Goal: Navigation & Orientation: Find specific page/section

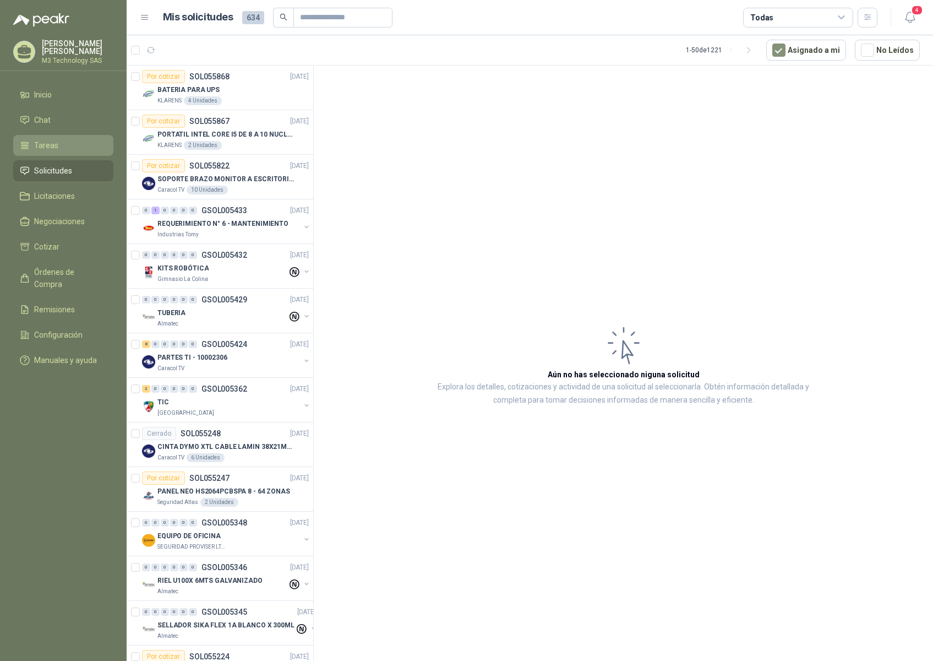
click at [61, 143] on li "Tareas" at bounding box center [63, 145] width 87 height 12
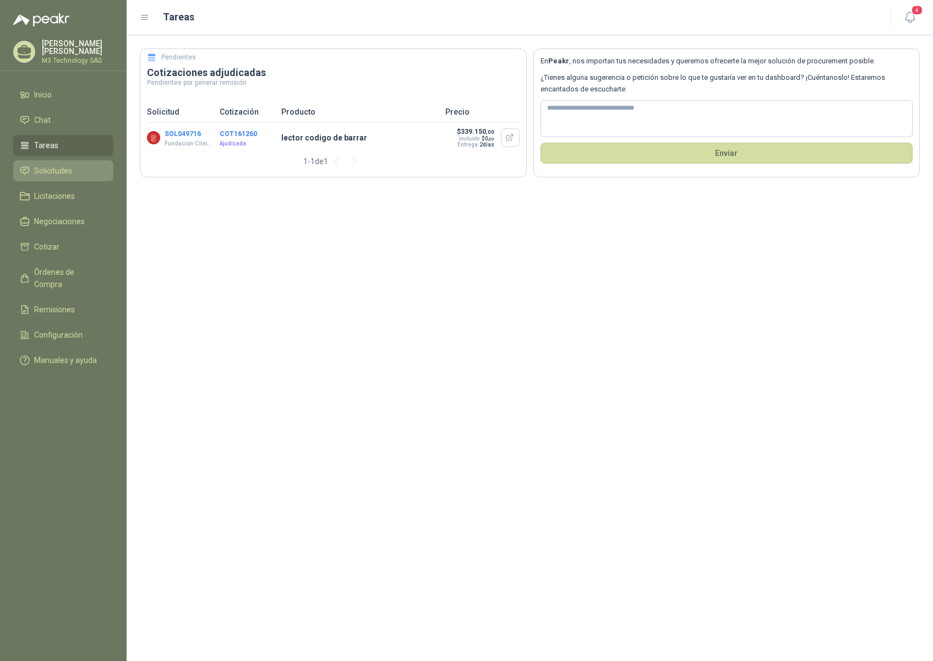
click at [43, 165] on span "Solicitudes" at bounding box center [53, 171] width 38 height 12
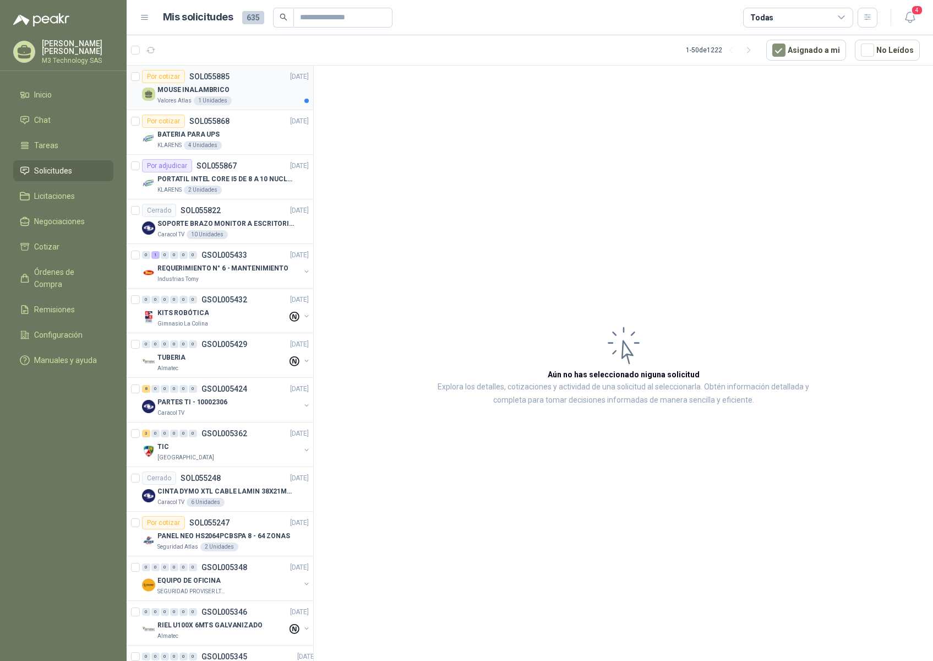
click at [270, 91] on div "MOUSE INALAMBRICO" at bounding box center [232, 89] width 151 height 13
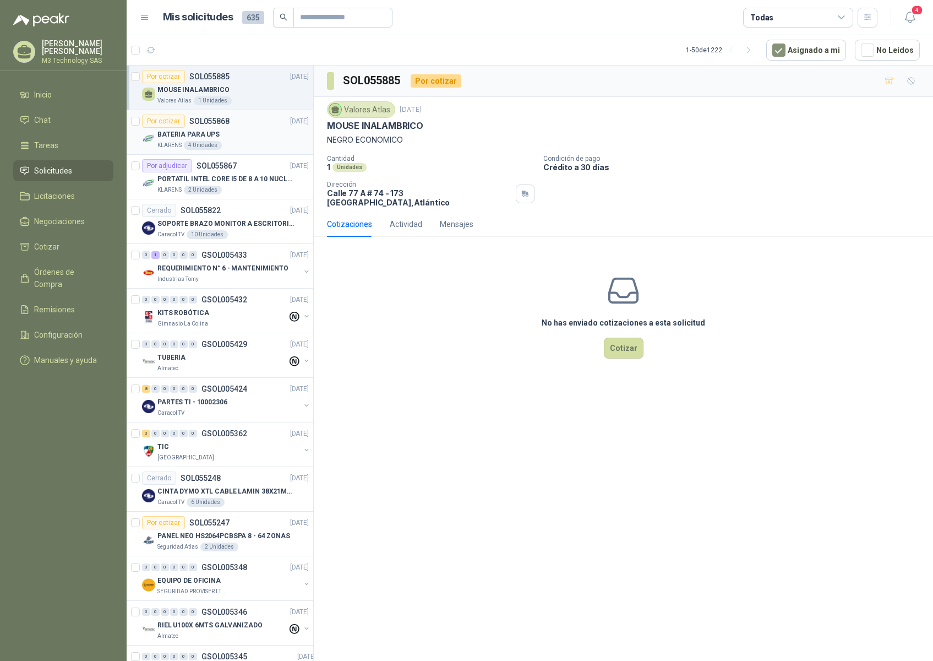
click at [277, 136] on div "BATERIA PARA UPS" at bounding box center [232, 134] width 151 height 13
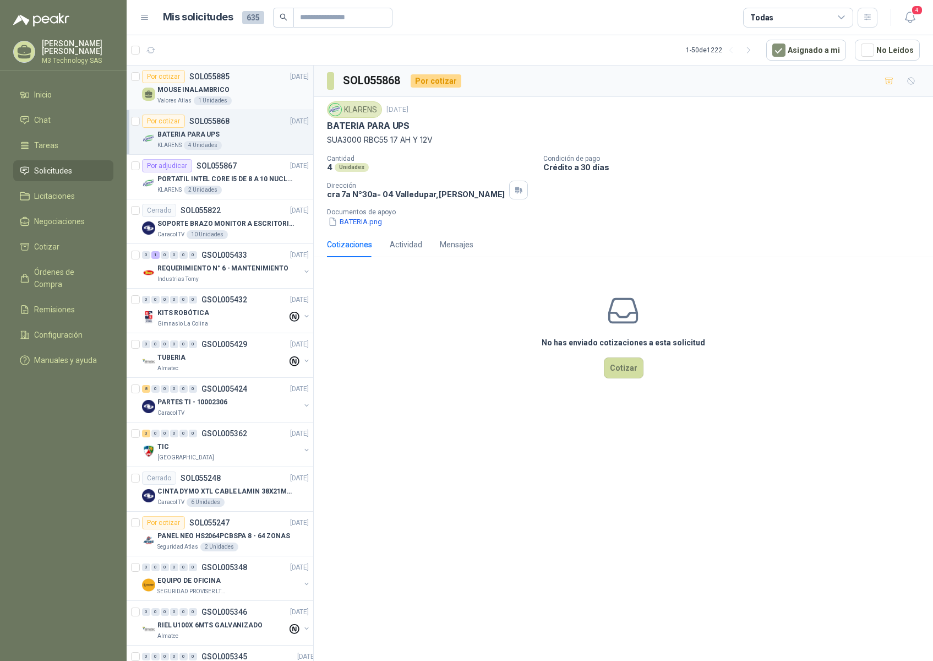
click at [286, 99] on div "Valores Atlas 1 Unidades" at bounding box center [232, 100] width 151 height 9
